Goal: Find specific page/section: Find specific page/section

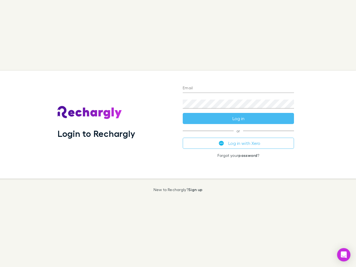
click at [178, 133] on div "Login to Rechargly" at bounding box center [115, 125] width 125 height 108
click at [238, 88] on input "Email" at bounding box center [238, 88] width 111 height 9
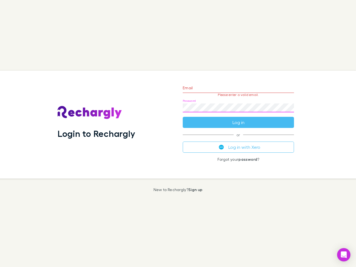
click at [238, 118] on form "Email Please enter a valid email. Password Log in" at bounding box center [238, 104] width 111 height 48
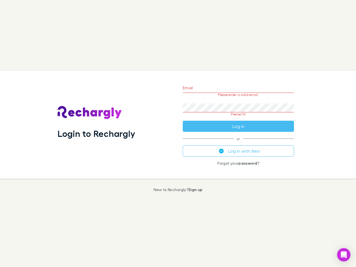
click at [238, 143] on div "Email Please enter a valid email. Password Please fill Log in or Log in with Xe…" at bounding box center [238, 125] width 120 height 108
click at [344, 255] on icon "Open Intercom Messenger" at bounding box center [344, 254] width 6 height 7
